Goal: Complete application form: Complete application form

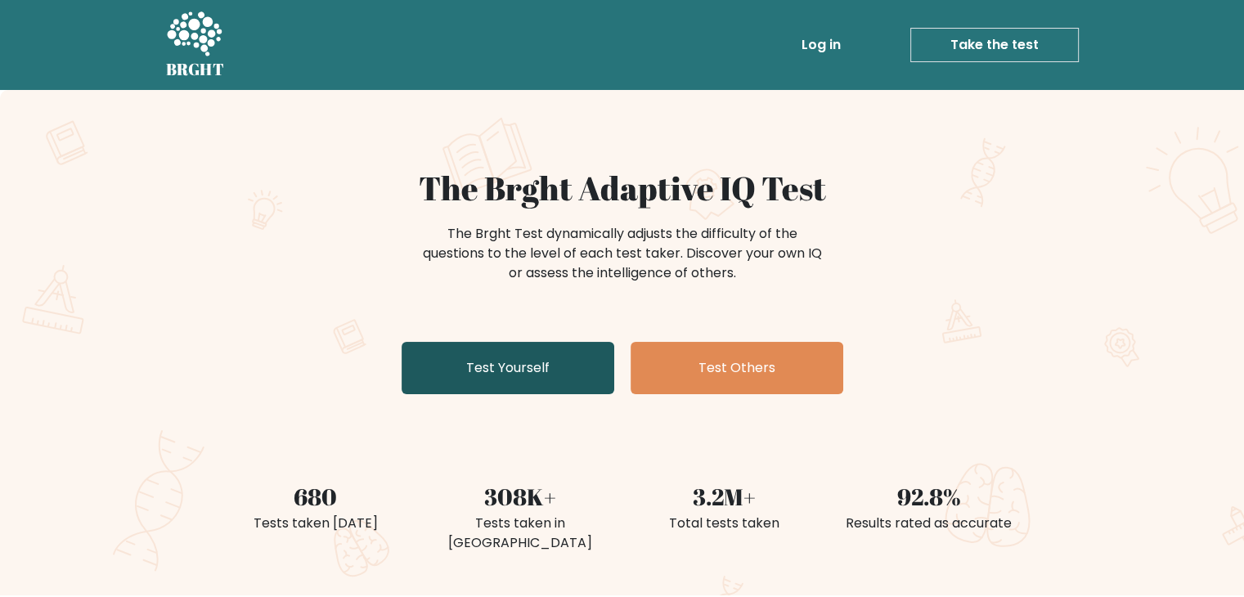
click at [438, 357] on link "Test Yourself" at bounding box center [507, 368] width 213 height 52
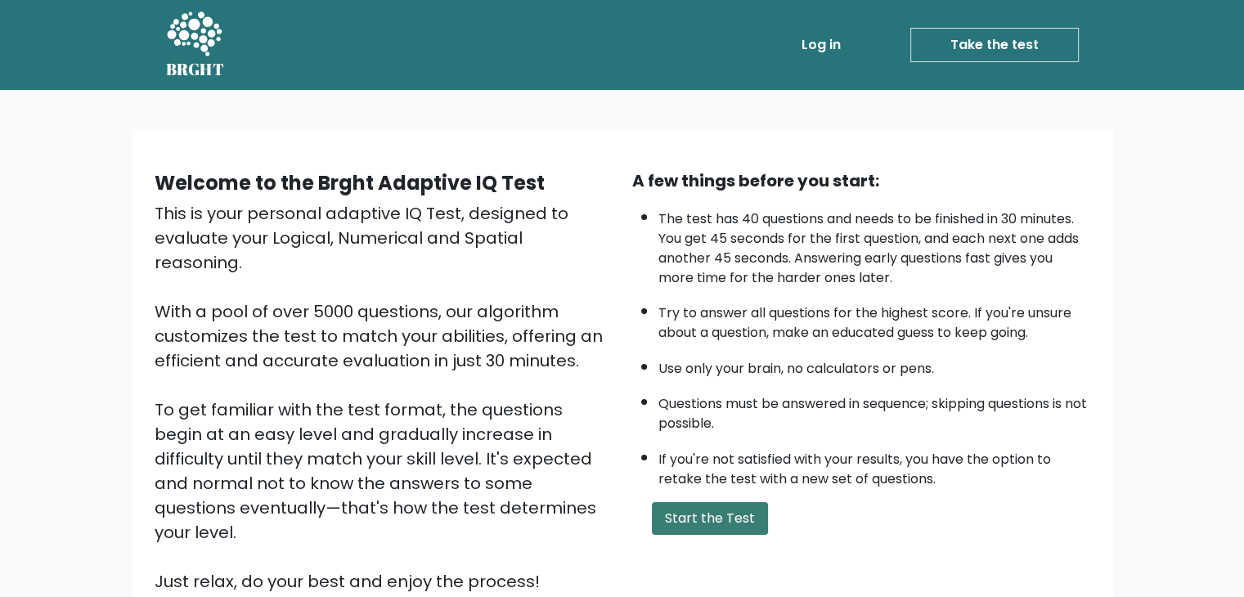
click at [733, 524] on button "Start the Test" at bounding box center [710, 518] width 116 height 33
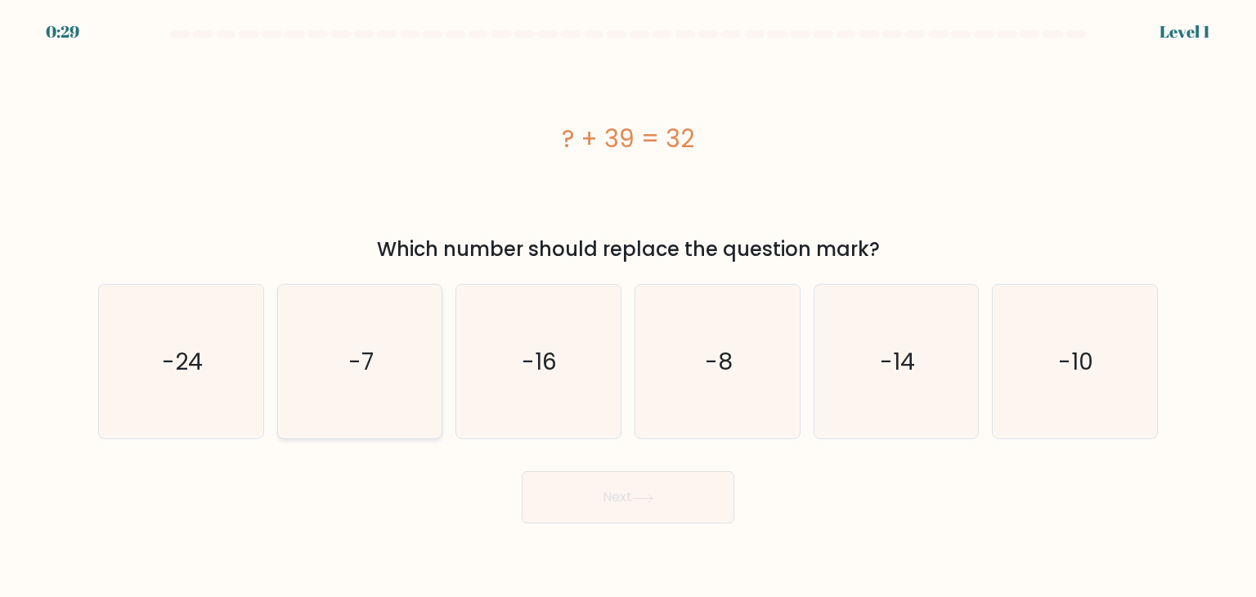
click at [414, 341] on icon "-7" at bounding box center [360, 362] width 154 height 154
click at [628, 307] on input "b. -7" at bounding box center [628, 302] width 1 height 8
radio input "true"
click at [554, 482] on button "Next" at bounding box center [628, 497] width 213 height 52
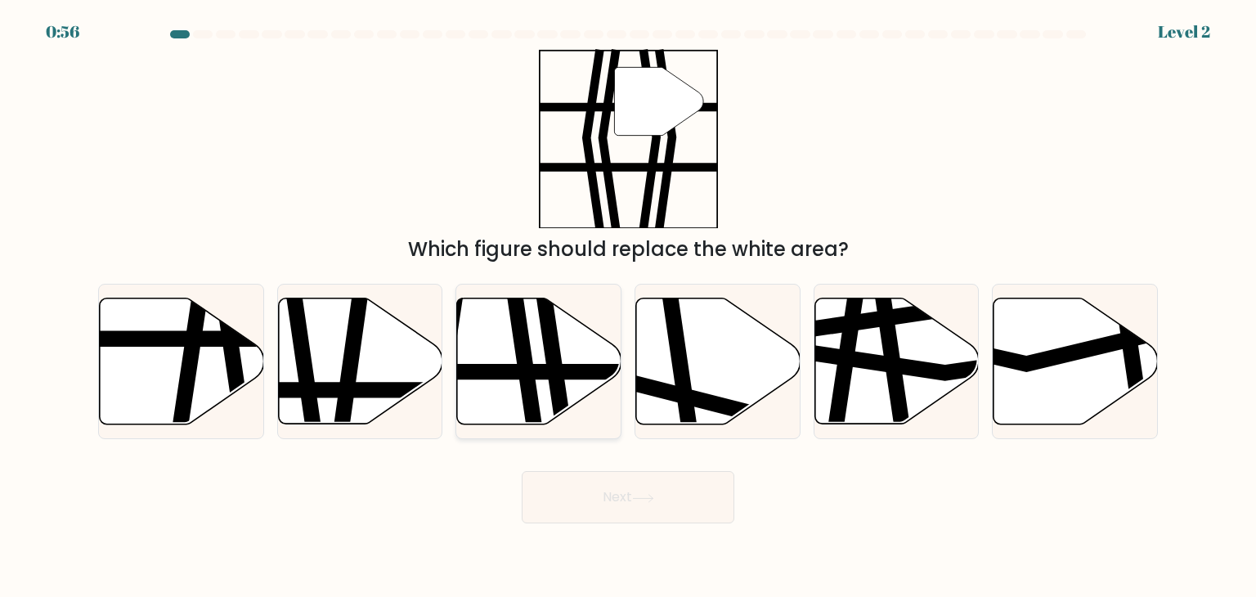
click at [513, 312] on icon at bounding box center [523, 431] width 24 height 331
click at [628, 307] on input "c." at bounding box center [628, 302] width 1 height 8
radio input "true"
click at [650, 496] on icon at bounding box center [643, 498] width 22 height 9
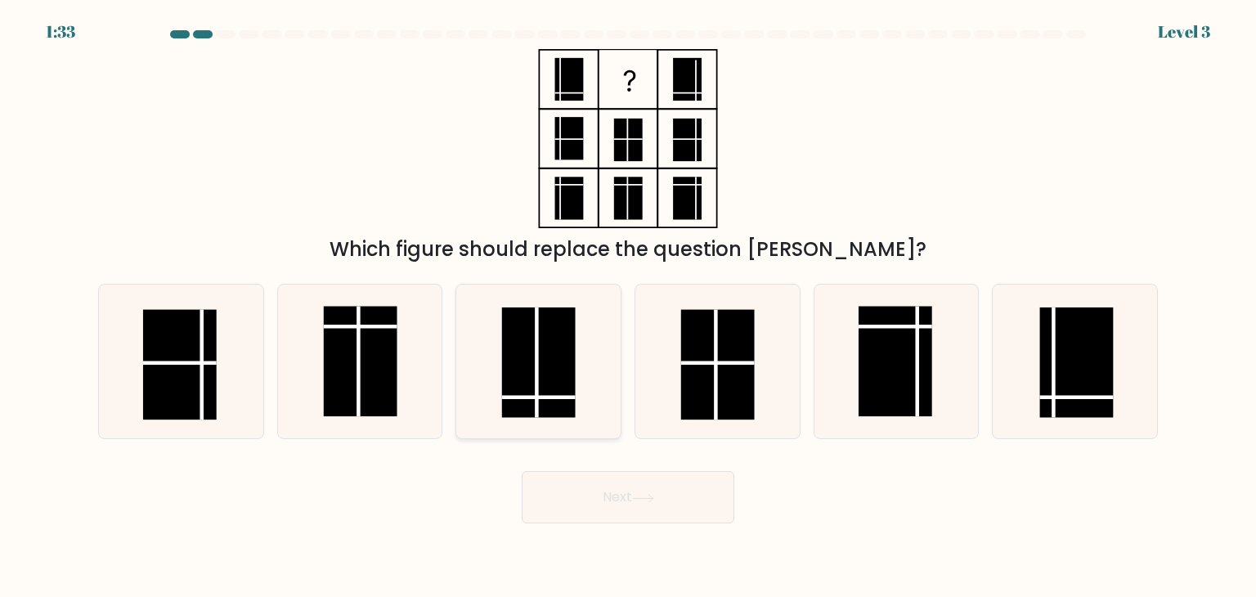
click at [553, 393] on rect at bounding box center [539, 362] width 74 height 110
click at [628, 307] on input "c." at bounding box center [628, 302] width 1 height 8
radio input "true"
click at [700, 488] on button "Next" at bounding box center [628, 497] width 213 height 52
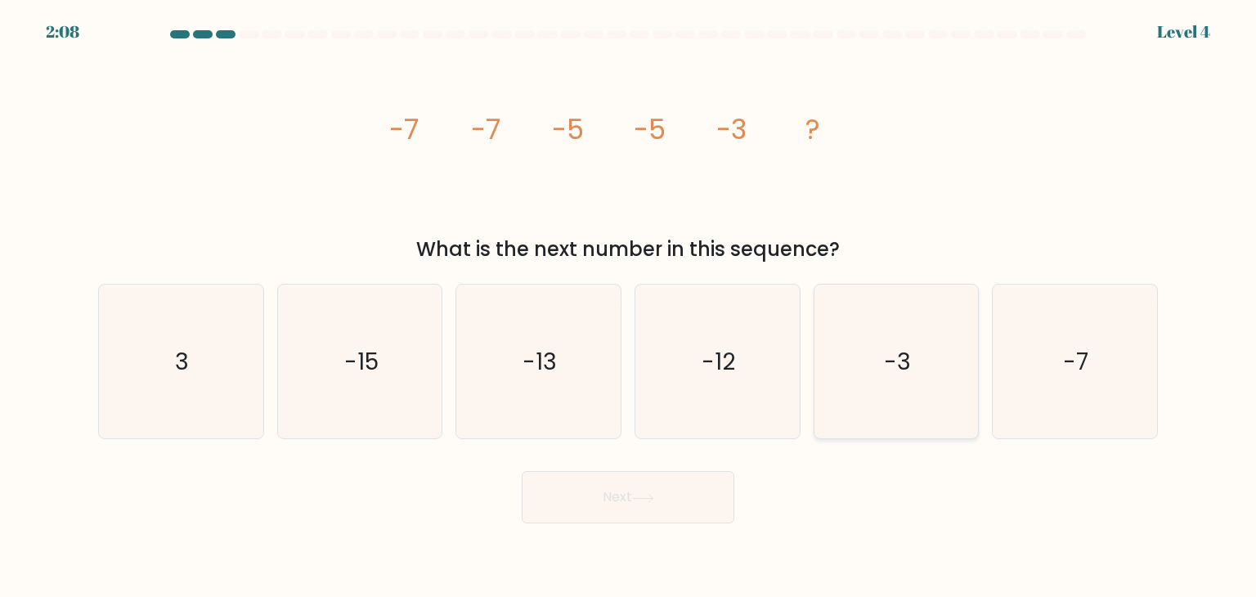
click at [859, 386] on icon "-3" at bounding box center [896, 362] width 154 height 154
click at [629, 307] on input "e. -3" at bounding box center [628, 302] width 1 height 8
radio input "true"
click at [684, 506] on button "Next" at bounding box center [628, 497] width 213 height 52
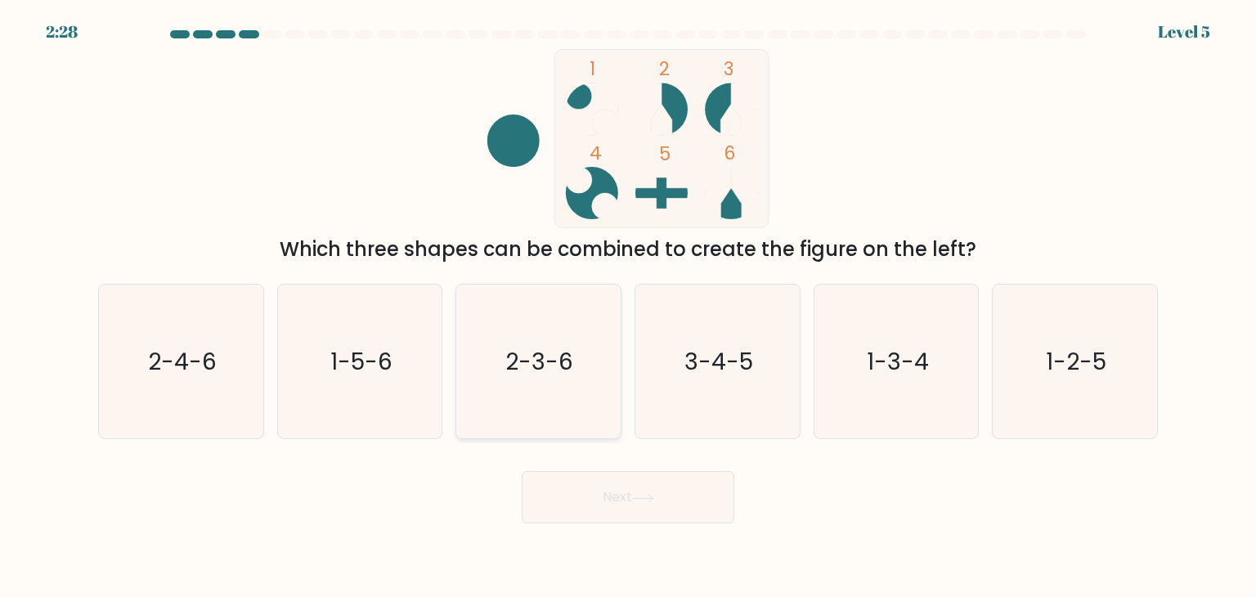
click at [552, 370] on text "2-3-6" at bounding box center [540, 361] width 68 height 33
click at [628, 307] on input "c. 2-3-6" at bounding box center [628, 302] width 1 height 8
radio input "true"
click at [559, 498] on button "Next" at bounding box center [628, 497] width 213 height 52
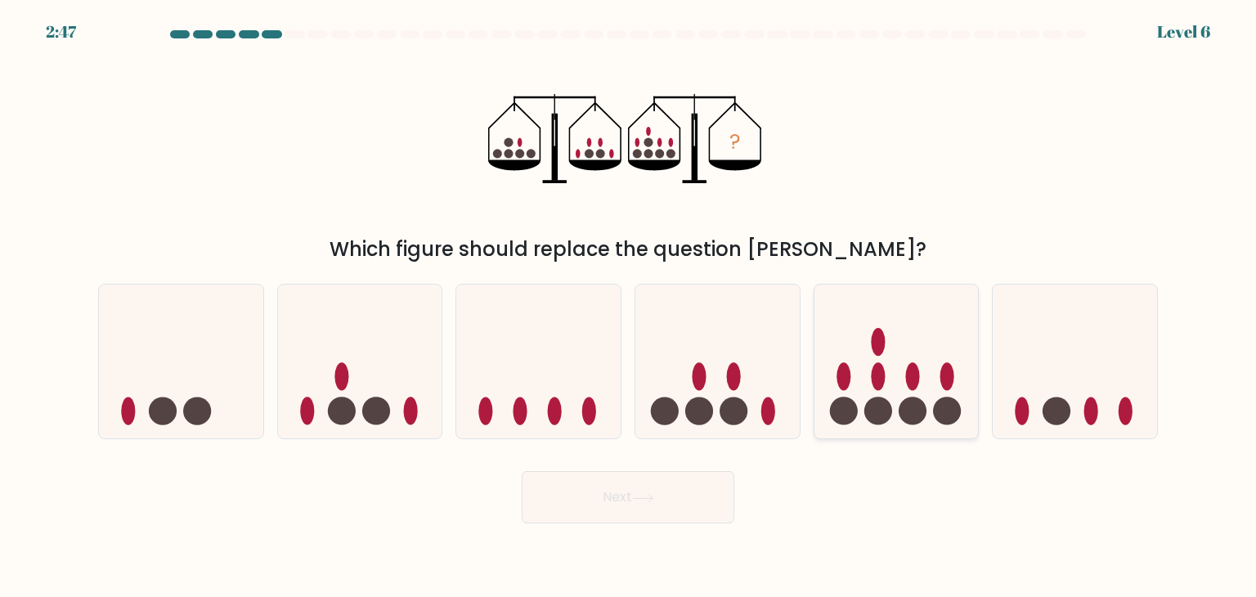
click at [852, 390] on icon at bounding box center [896, 362] width 164 height 136
click at [629, 307] on input "e." at bounding box center [628, 302] width 1 height 8
radio input "true"
click at [689, 495] on button "Next" at bounding box center [628, 497] width 213 height 52
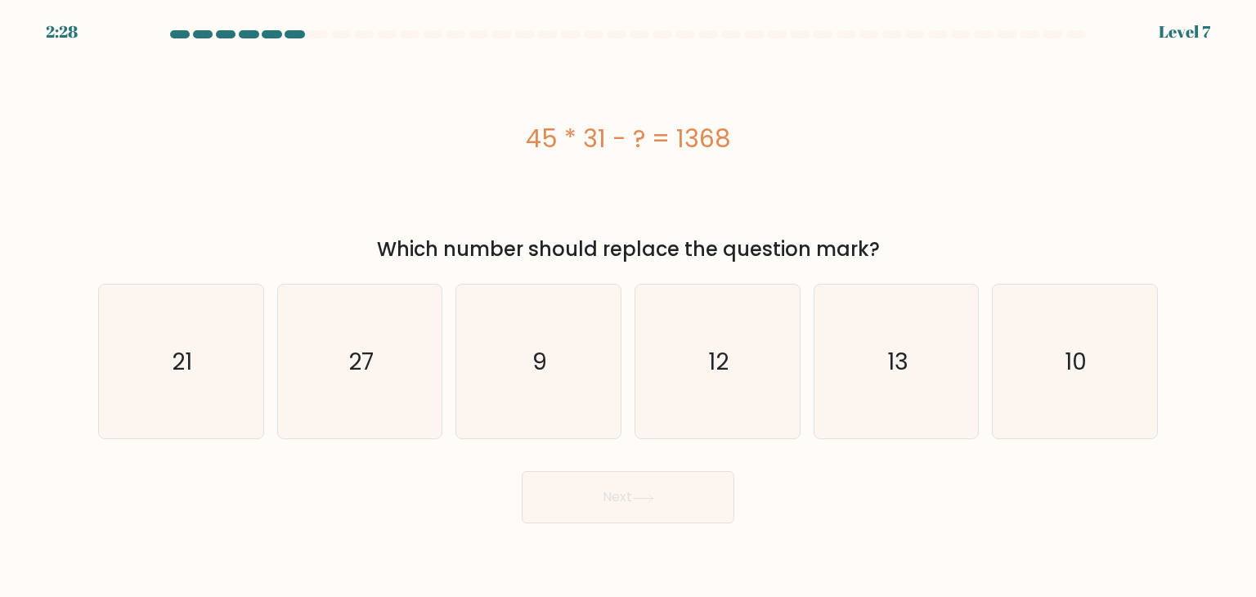
drag, startPoint x: 529, startPoint y: 141, endPoint x: 811, endPoint y: 155, distance: 282.4
click at [811, 155] on div "45 * 31 - ? = 1368" at bounding box center [628, 138] width 1060 height 37
copy div "45 * 31 - ? = 1368"
click at [703, 193] on div "45 * 31 - ? = 1368" at bounding box center [628, 138] width 1060 height 179
click at [723, 316] on icon "12" at bounding box center [717, 362] width 154 height 154
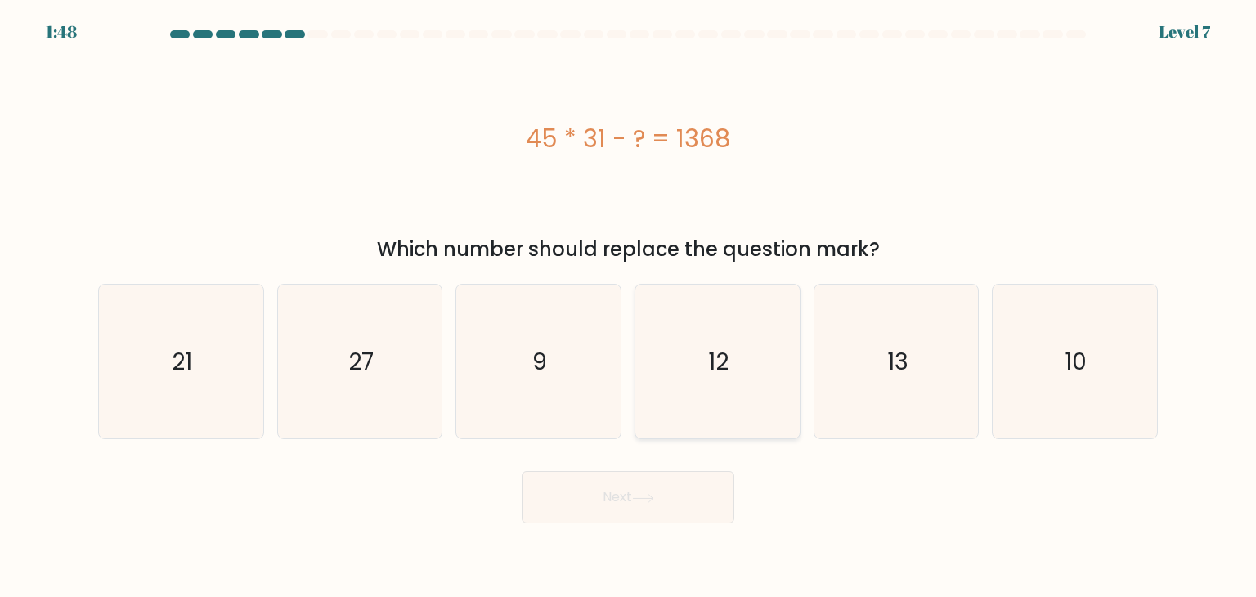
click at [629, 307] on input "d. 12" at bounding box center [628, 302] width 1 height 8
radio input "true"
click at [830, 401] on icon "13" at bounding box center [896, 362] width 154 height 154
click at [629, 307] on input "e. 13" at bounding box center [628, 302] width 1 height 8
radio input "true"
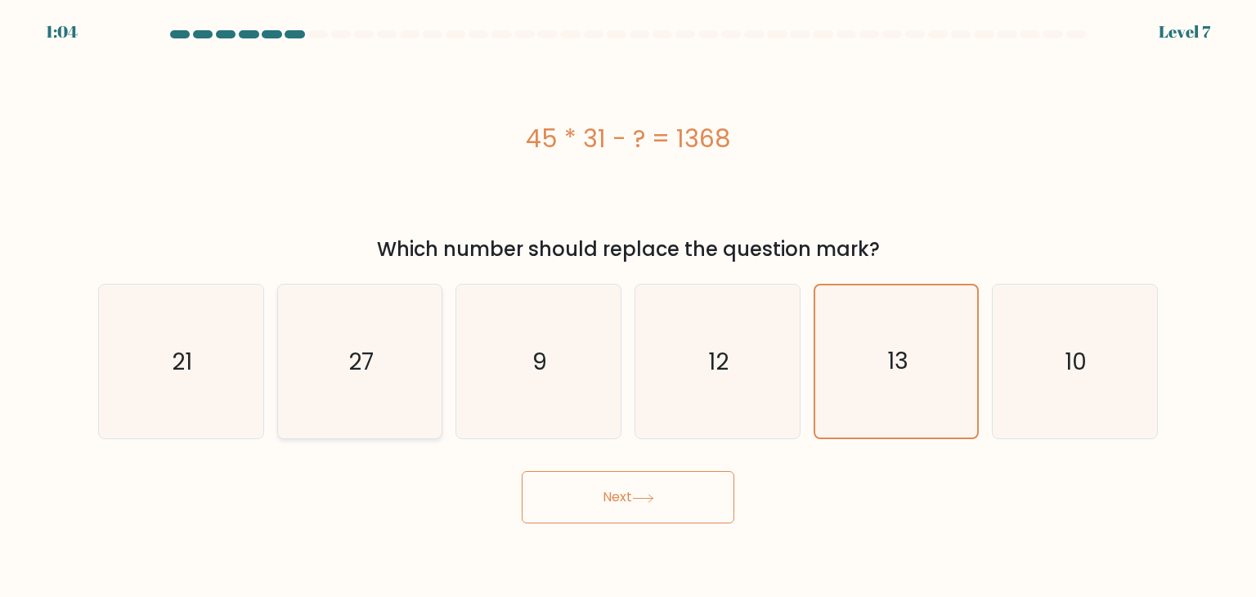
click at [343, 382] on icon "27" at bounding box center [360, 362] width 154 height 154
click at [628, 307] on input "b. 27" at bounding box center [628, 302] width 1 height 8
radio input "true"
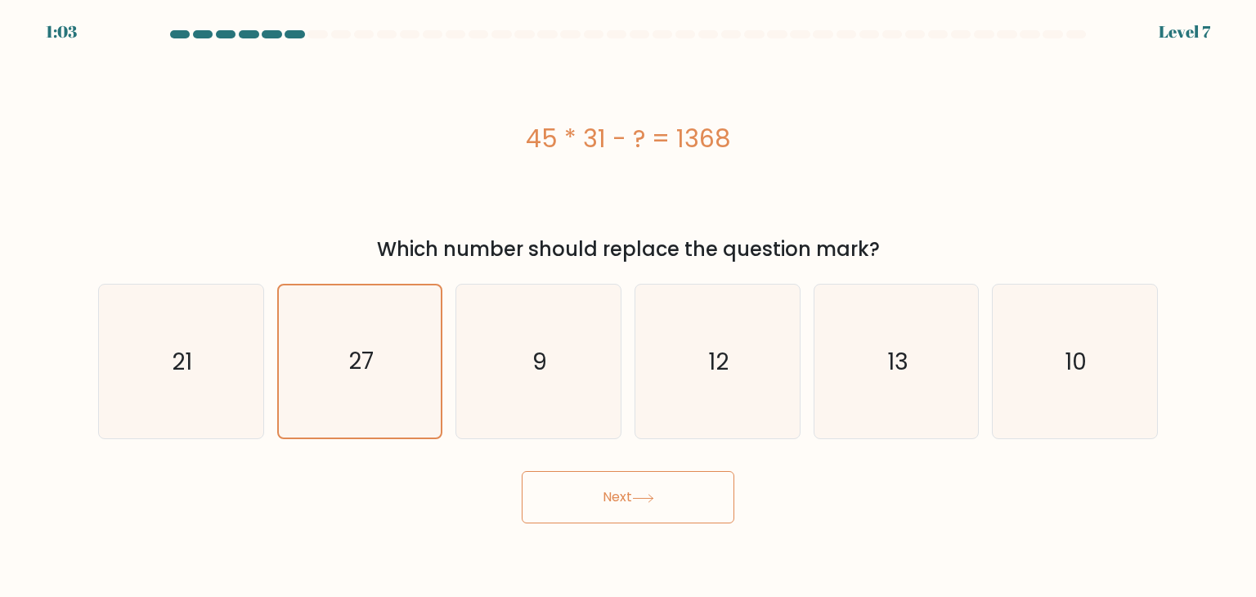
click at [581, 483] on button "Next" at bounding box center [628, 497] width 213 height 52
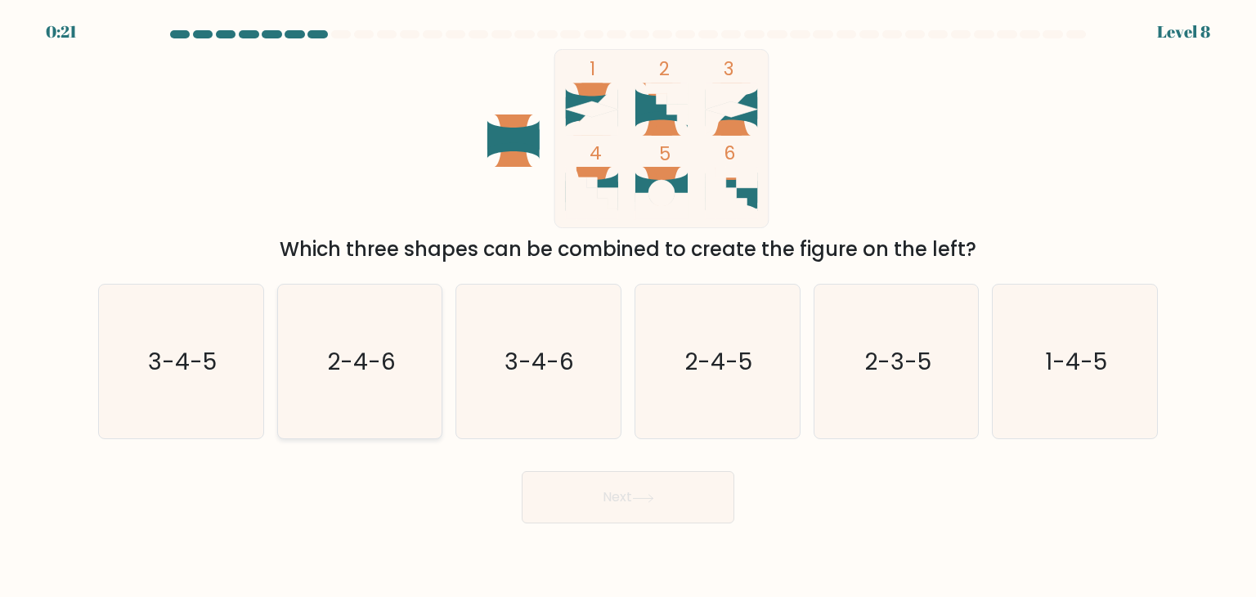
click at [331, 401] on icon "2-4-6" at bounding box center [360, 362] width 154 height 154
click at [628, 307] on input "b. 2-4-6" at bounding box center [628, 302] width 1 height 8
radio input "true"
click at [547, 559] on body "0:20 Level 8" at bounding box center [628, 298] width 1256 height 597
click at [576, 493] on button "Next" at bounding box center [628, 497] width 213 height 52
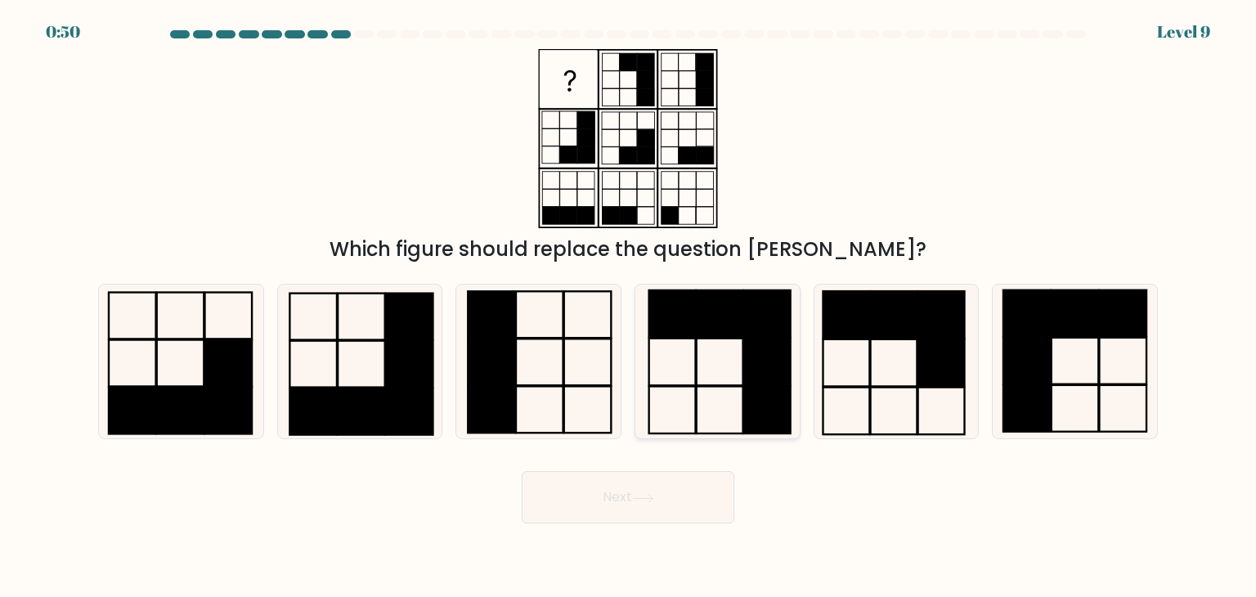
click at [738, 368] on icon at bounding box center [717, 362] width 154 height 154
click at [629, 307] on input "d." at bounding box center [628, 302] width 1 height 8
radio input "true"
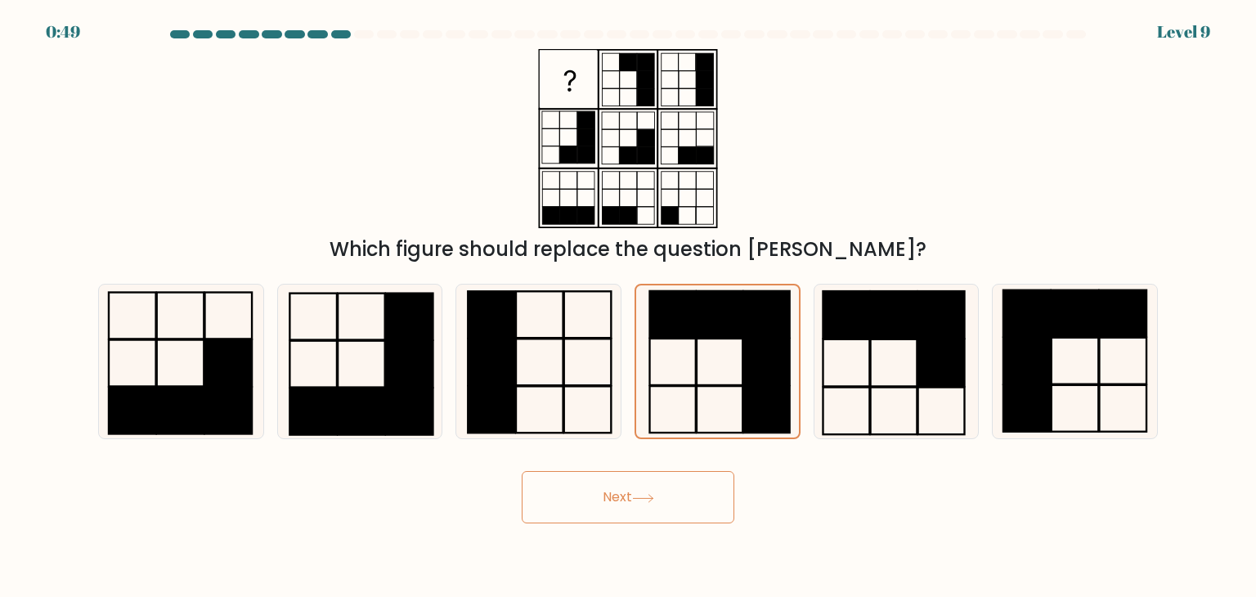
click at [631, 497] on button "Next" at bounding box center [628, 497] width 213 height 52
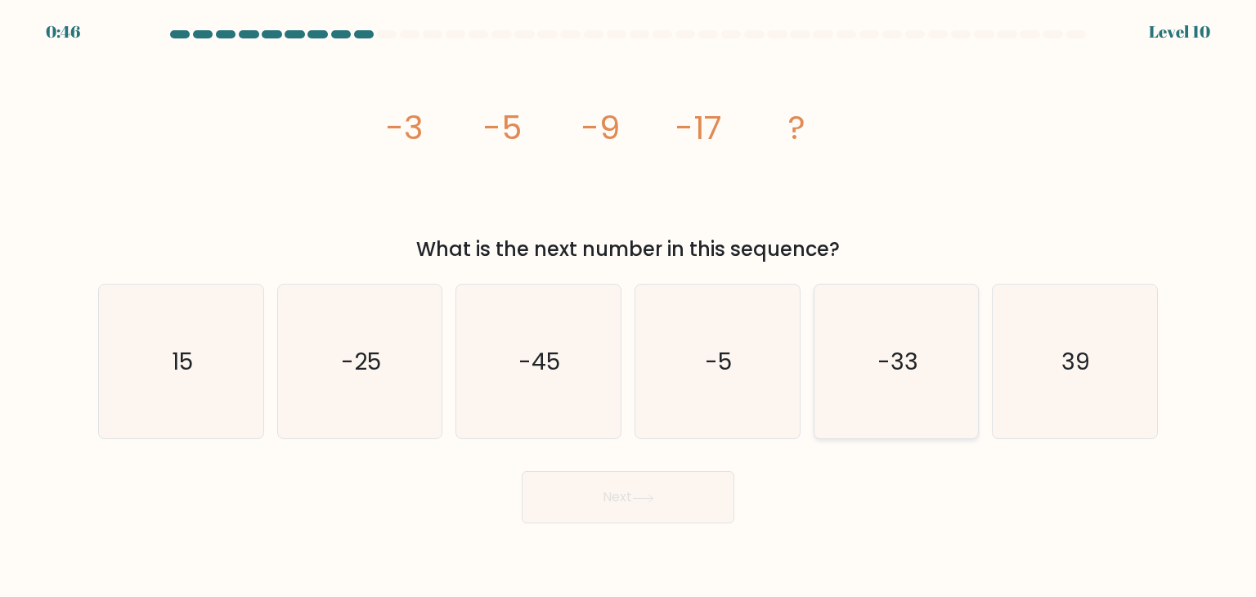
click at [924, 351] on icon "-33" at bounding box center [896, 362] width 154 height 154
click at [629, 307] on input "e. -33" at bounding box center [628, 302] width 1 height 8
radio input "true"
click at [590, 478] on button "Next" at bounding box center [628, 497] width 213 height 52
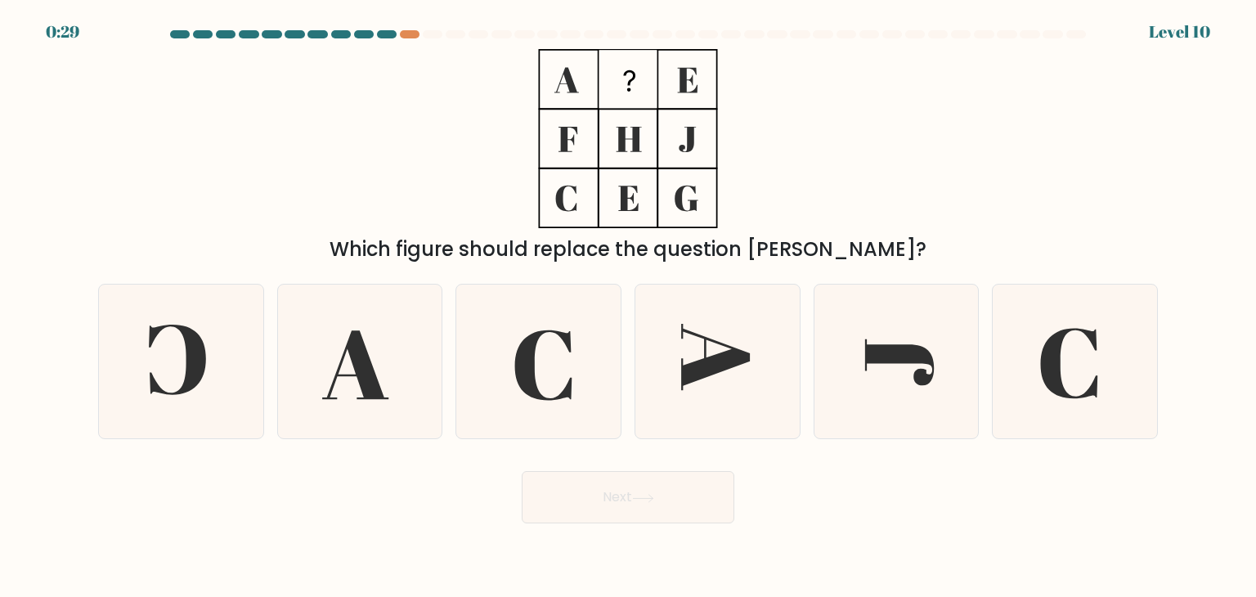
click at [387, 29] on div "0:29 Level 10" at bounding box center [628, 22] width 1256 height 44
click at [579, 396] on icon at bounding box center [538, 362] width 154 height 154
click at [628, 307] on input "c." at bounding box center [628, 302] width 1 height 8
radio input "true"
click at [644, 519] on button "Next" at bounding box center [628, 497] width 213 height 52
